Goal: Transaction & Acquisition: Download file/media

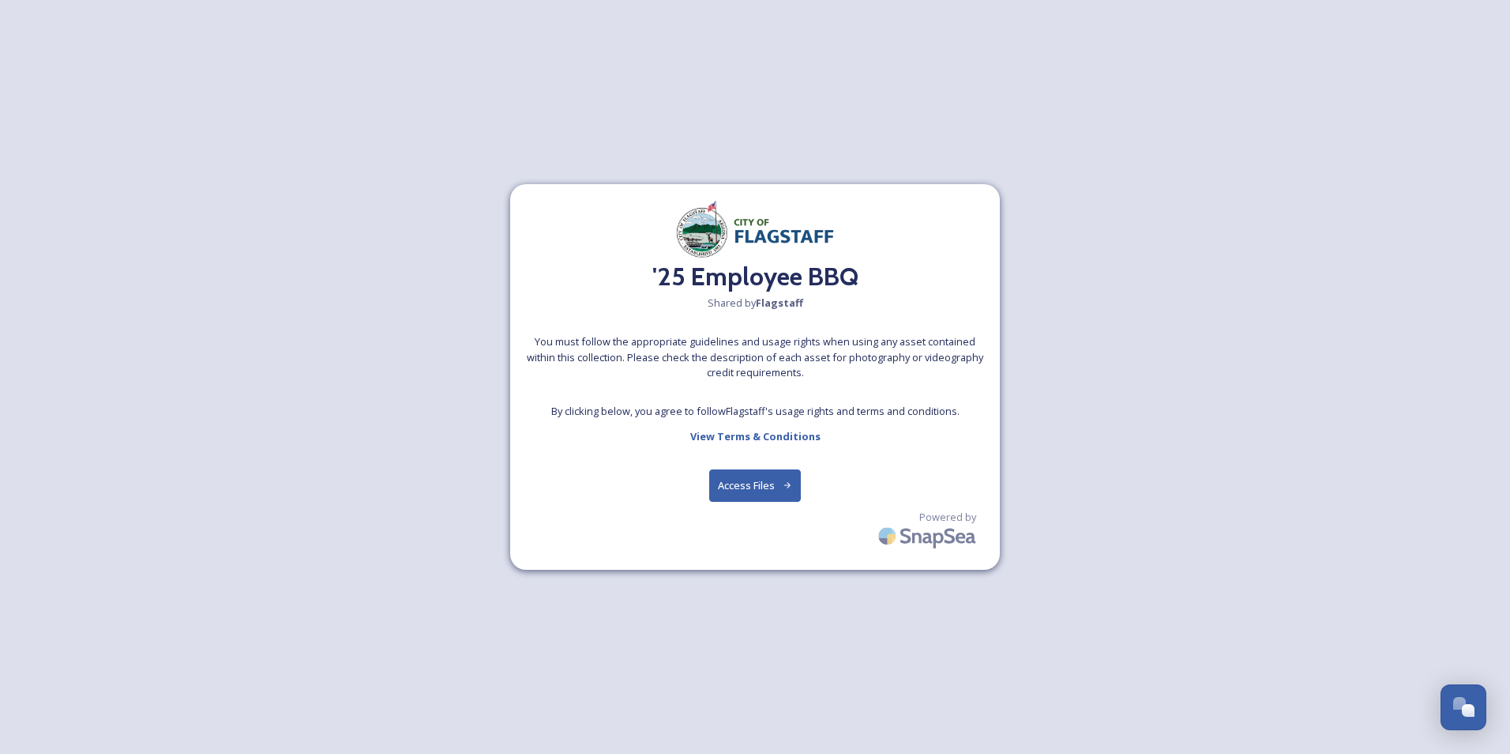
click at [756, 472] on button "Access Files" at bounding box center [755, 485] width 92 height 32
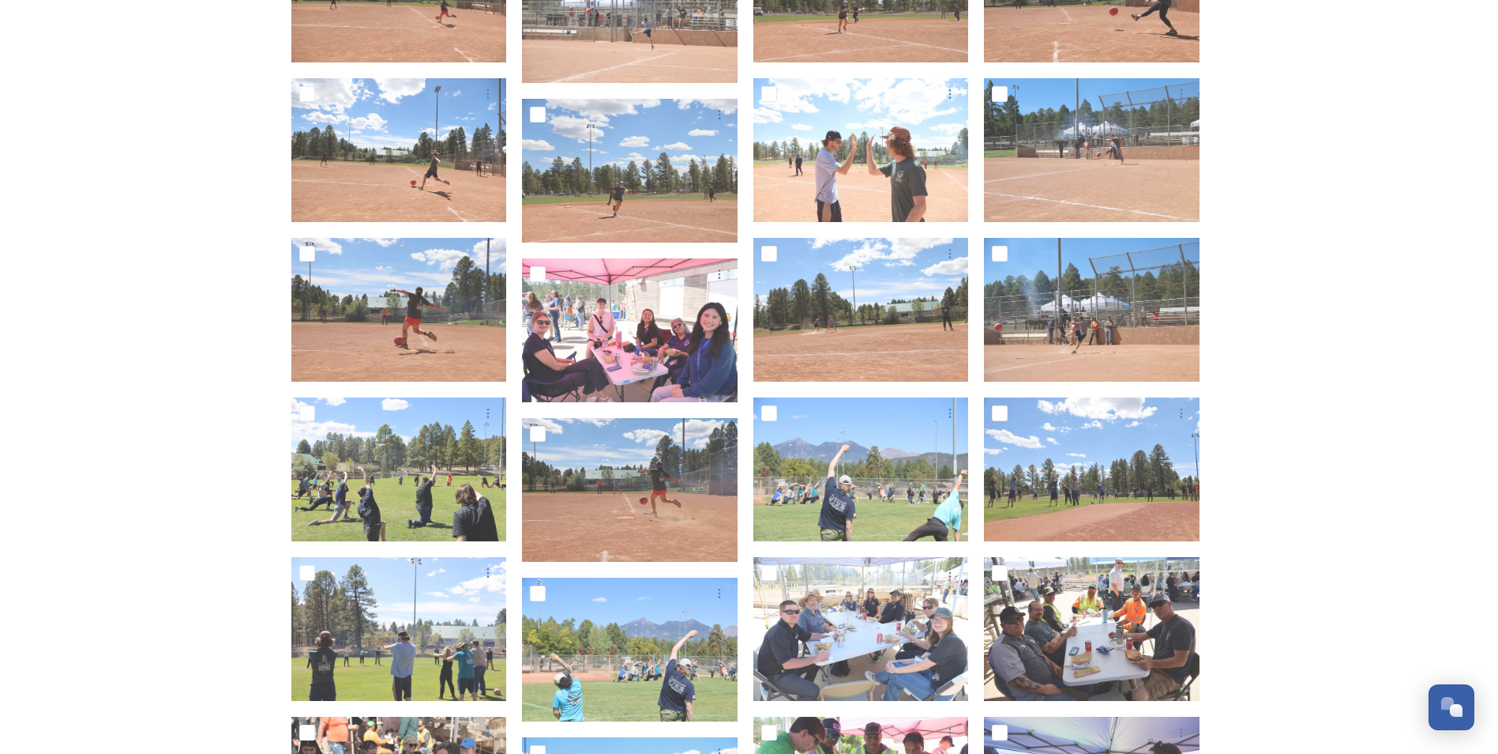
scroll to position [2844, 0]
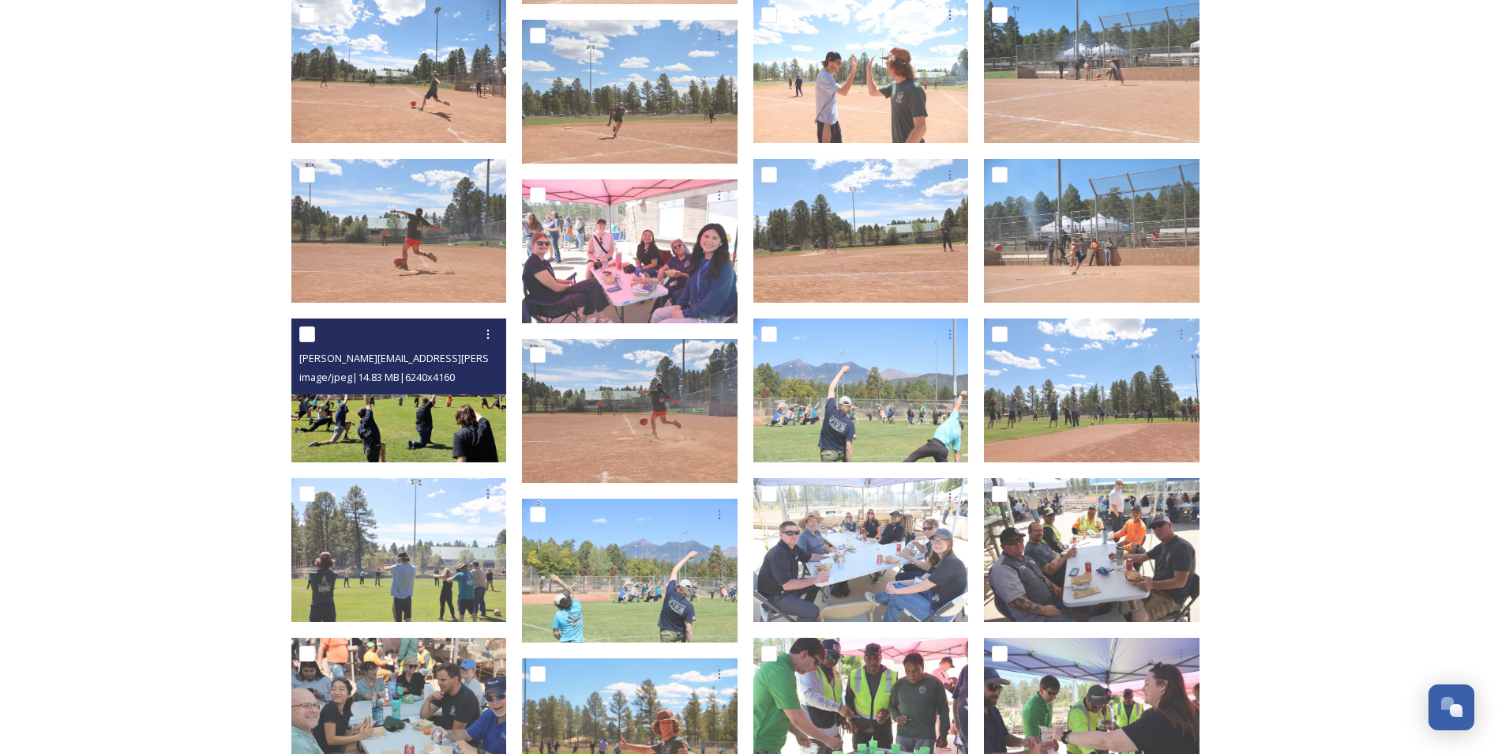
click at [389, 434] on img at bounding box center [399, 390] width 216 height 144
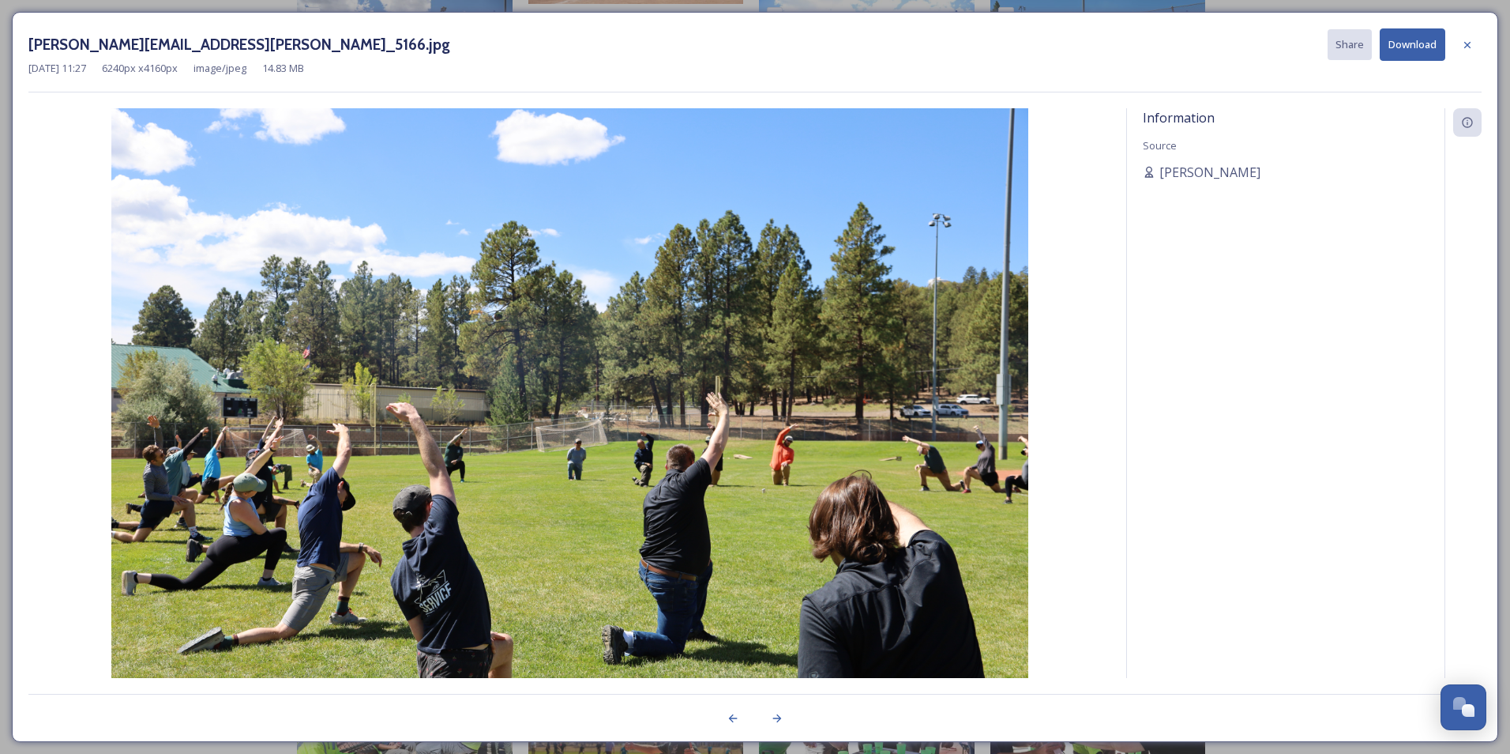
click at [854, 473] on img at bounding box center [569, 413] width 1082 height 611
click at [854, 472] on img at bounding box center [569, 413] width 1082 height 611
click at [1469, 47] on icon at bounding box center [1467, 44] width 6 height 6
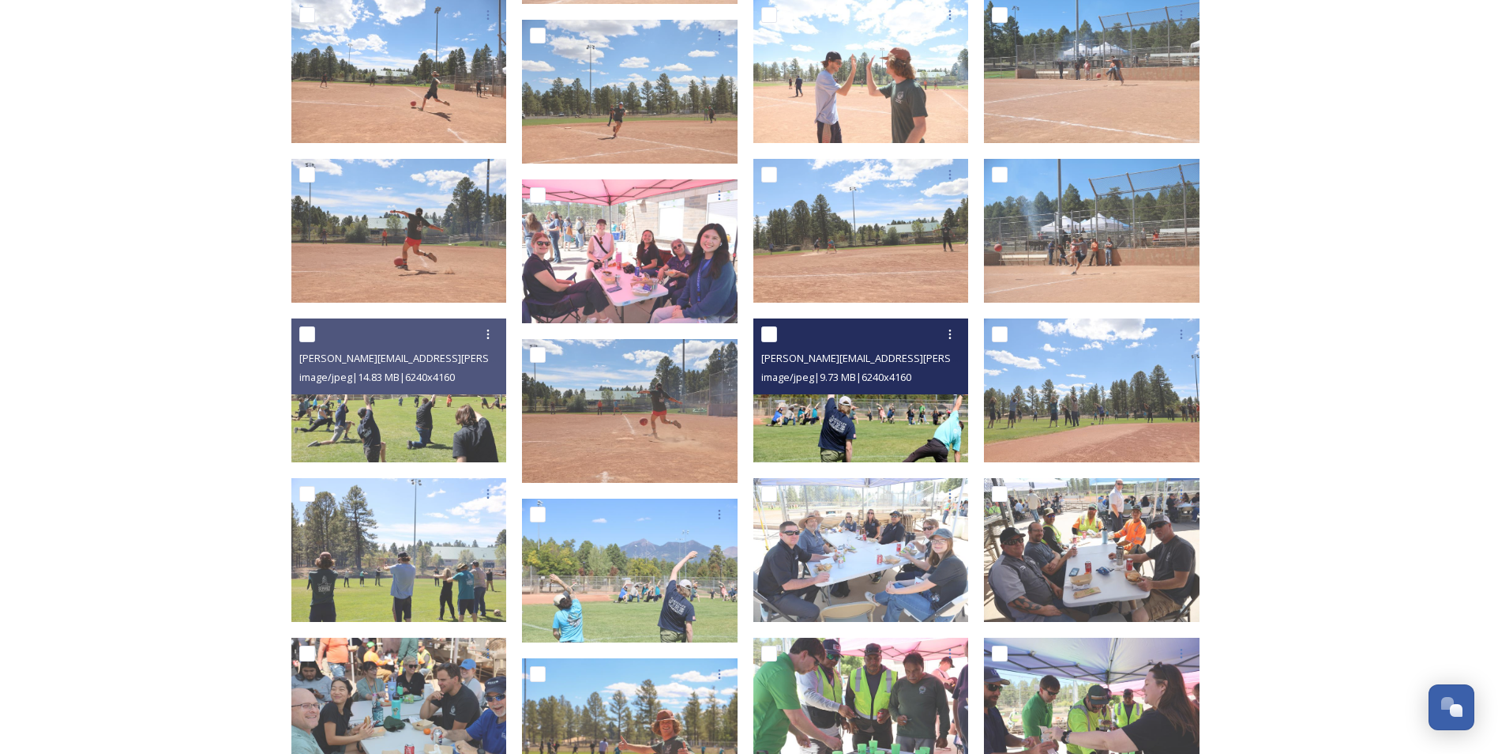
click at [897, 398] on img at bounding box center [862, 390] width 216 height 144
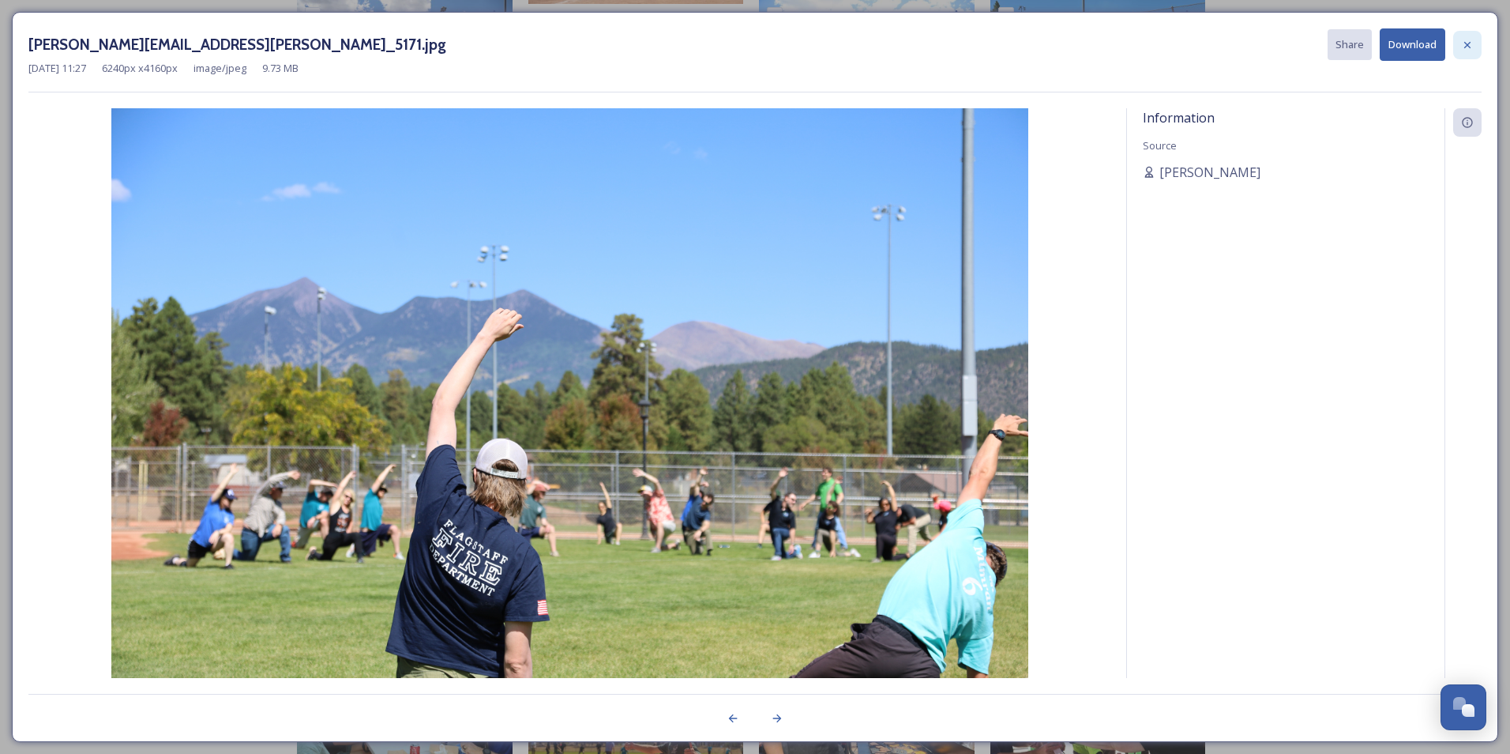
click at [1464, 49] on icon at bounding box center [1467, 45] width 13 height 13
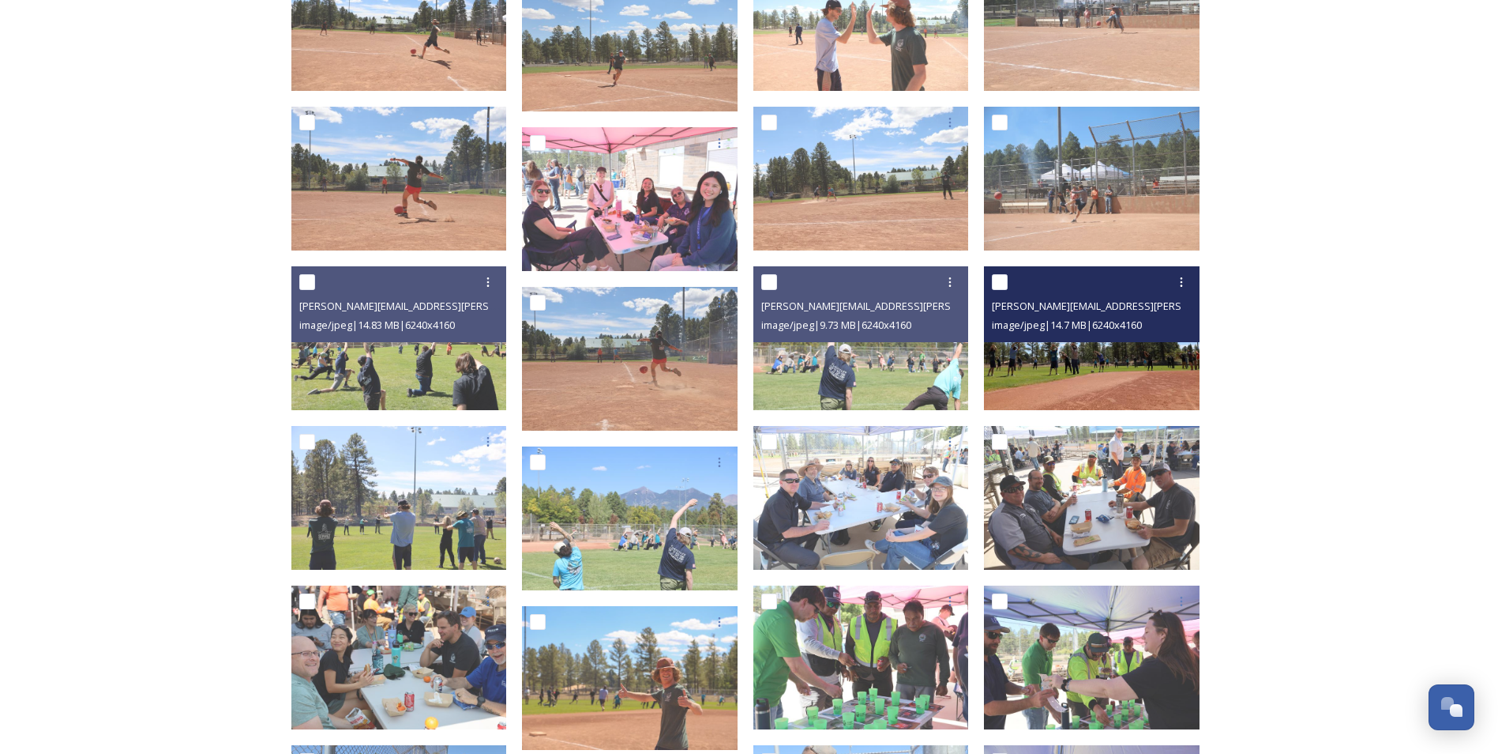
scroll to position [2923, 0]
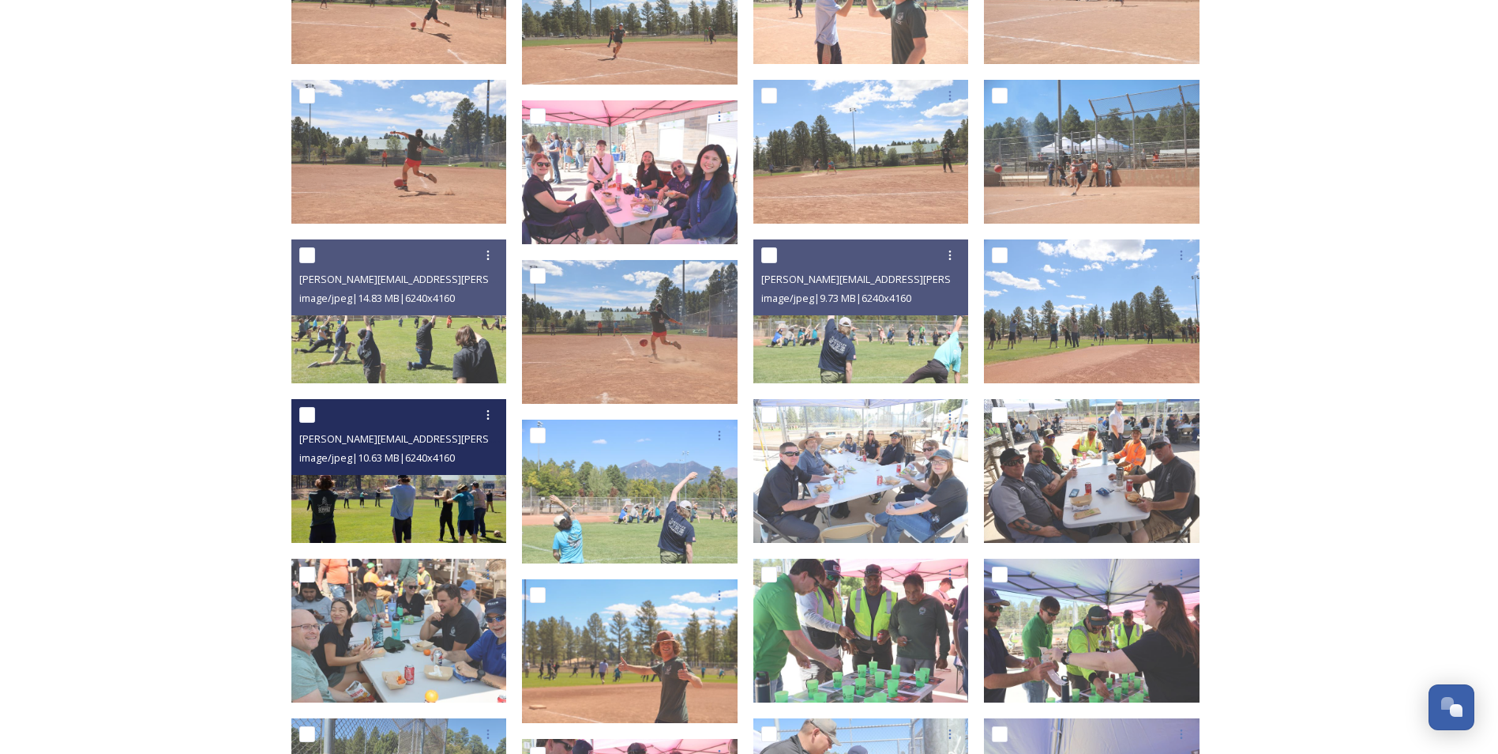
click at [446, 501] on img at bounding box center [399, 471] width 216 height 144
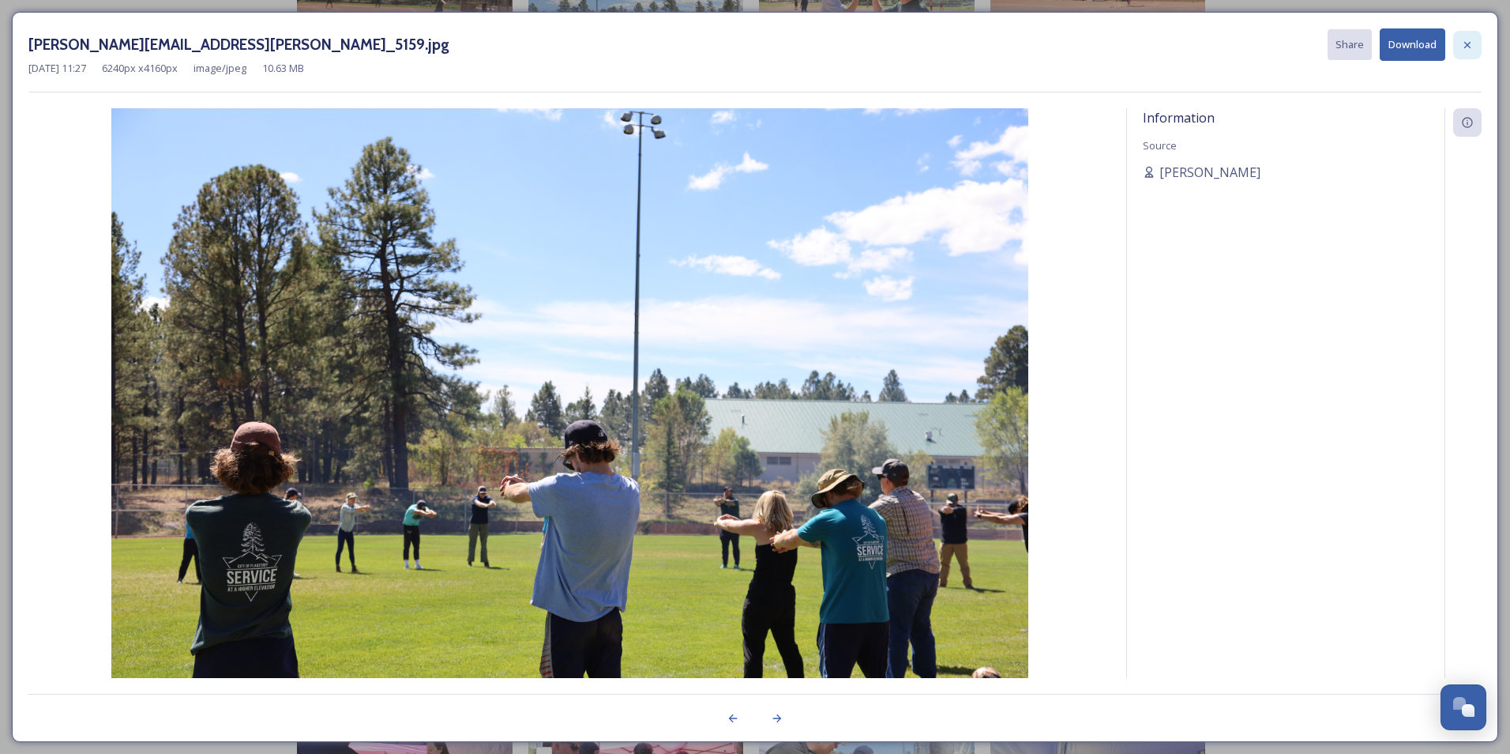
click at [1466, 47] on icon at bounding box center [1467, 45] width 13 height 13
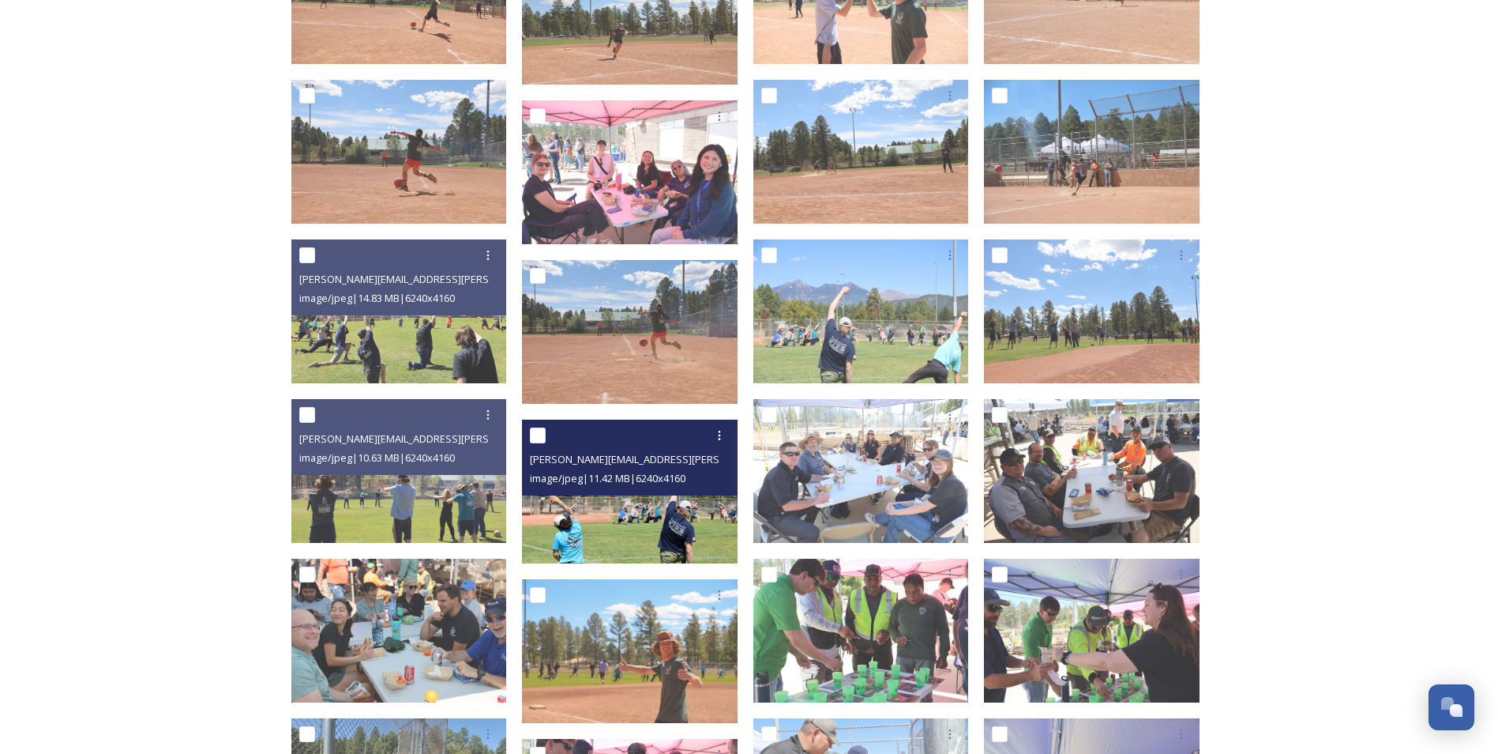
click at [648, 537] on img at bounding box center [630, 491] width 216 height 144
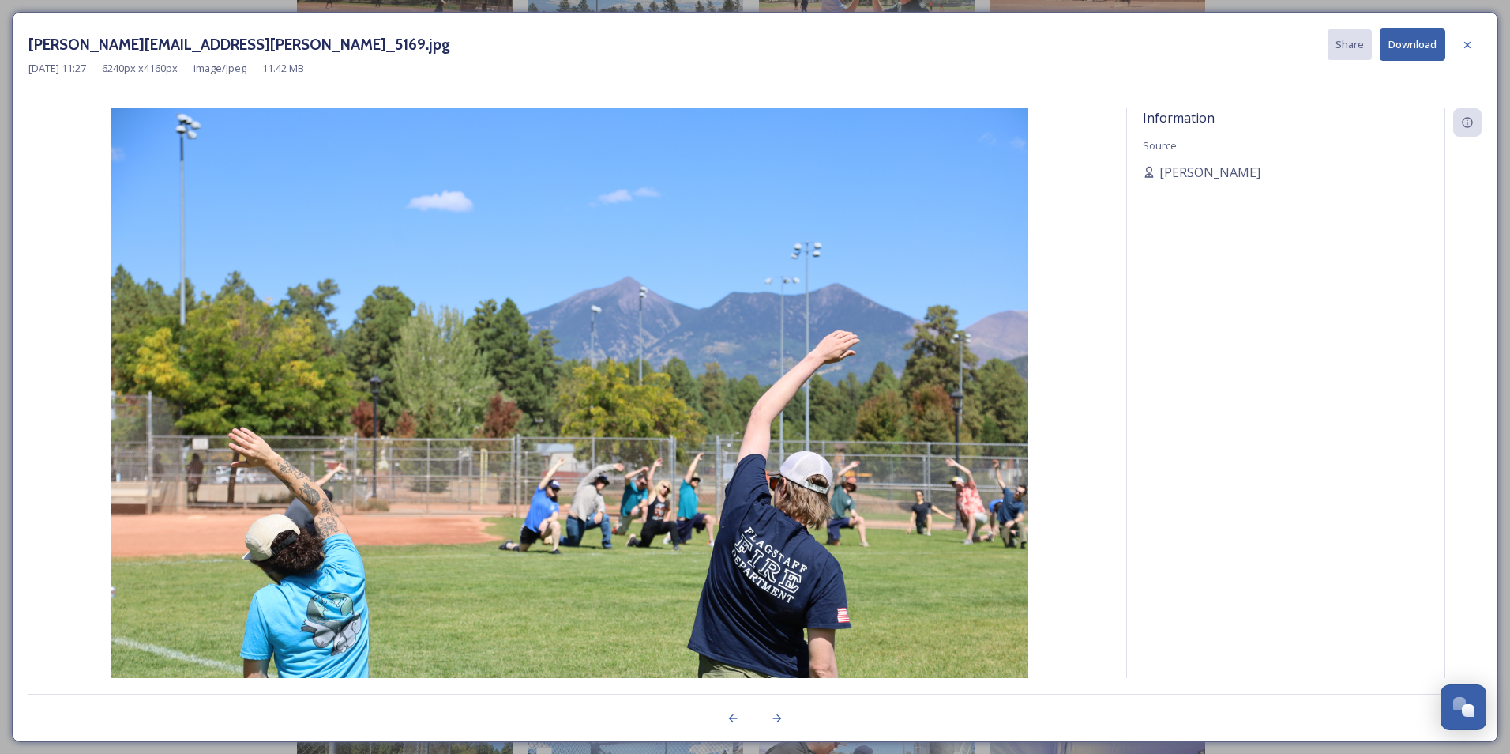
click at [1410, 47] on button "Download" at bounding box center [1413, 44] width 66 height 32
drag, startPoint x: 1471, startPoint y: 49, endPoint x: 1488, endPoint y: 61, distance: 21.0
click at [1471, 48] on icon at bounding box center [1467, 45] width 13 height 13
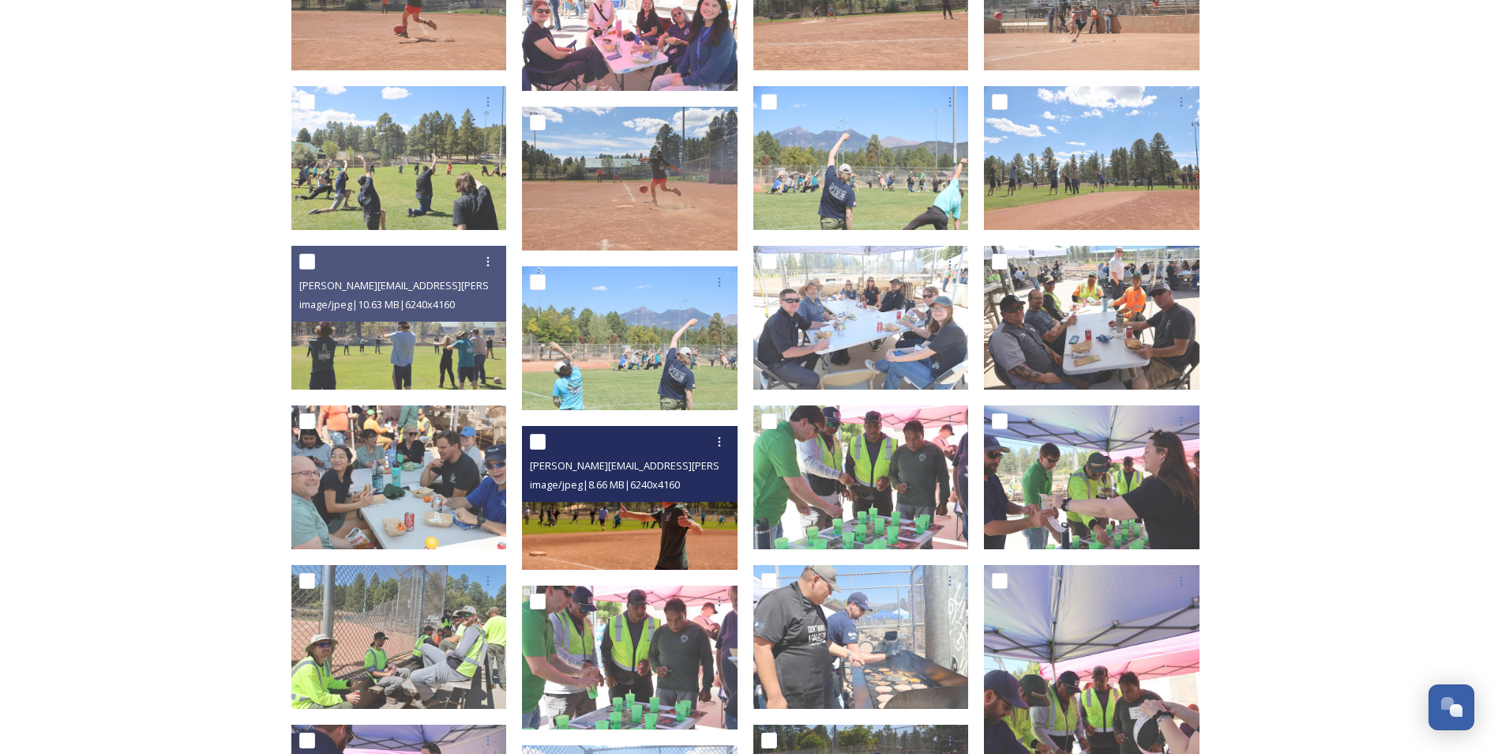
scroll to position [3081, 0]
